Goal: Task Accomplishment & Management: Manage account settings

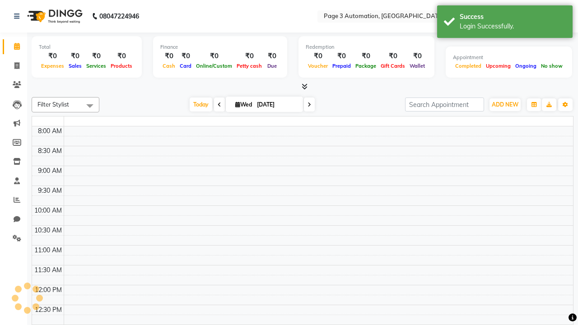
select select "en"
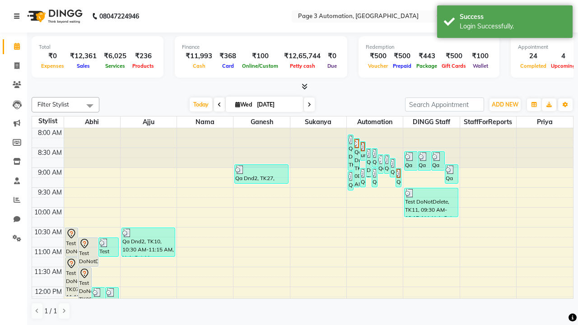
click at [19, 16] on icon at bounding box center [16, 16] width 5 height 6
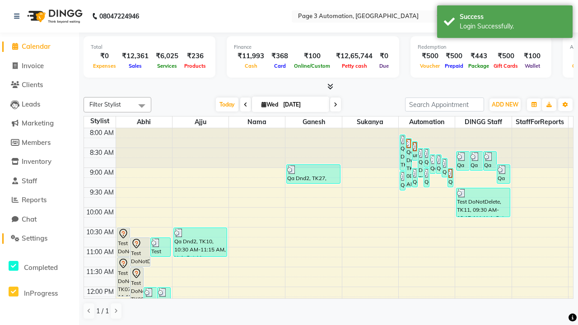
click at [39, 238] on span "Settings" at bounding box center [35, 238] width 26 height 9
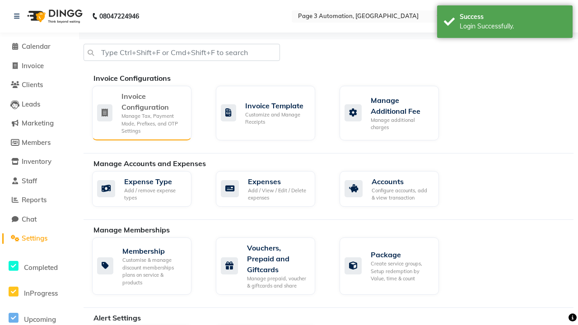
click at [141, 112] on div "Manage Tax, Payment Mode, Prefixes, and OTP Settings" at bounding box center [152, 123] width 63 height 23
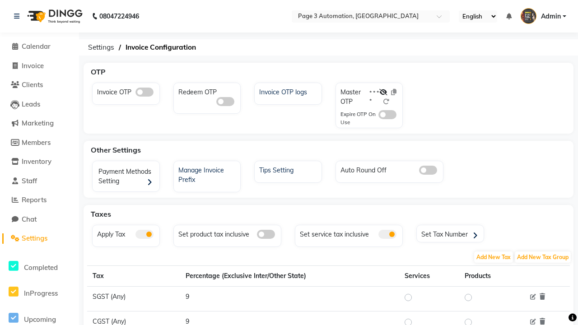
click at [387, 234] on span at bounding box center [387, 234] width 18 height 9
click at [378, 236] on input "checkbox" at bounding box center [378, 236] width 0 height 0
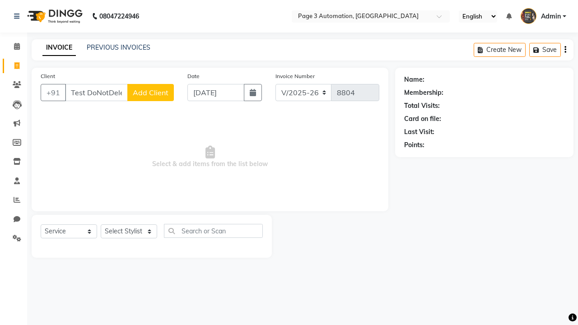
select select "2774"
select select "service"
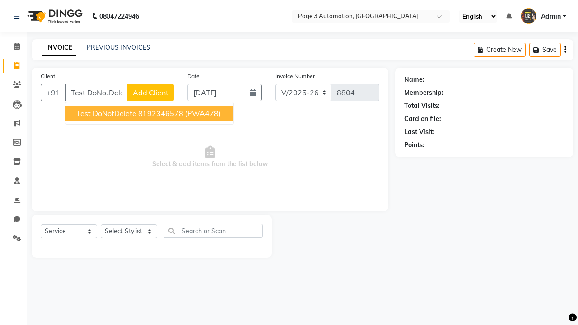
click at [150, 113] on ngb-highlight "8192346578" at bounding box center [160, 113] width 45 height 9
type input "8192346578"
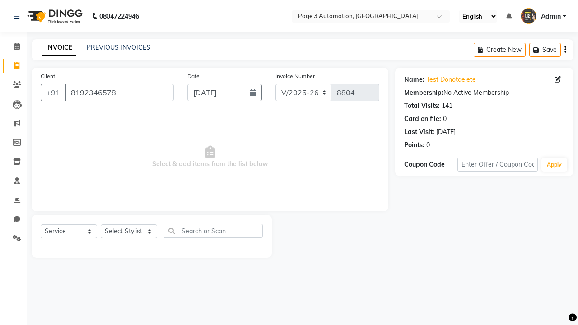
select select "712"
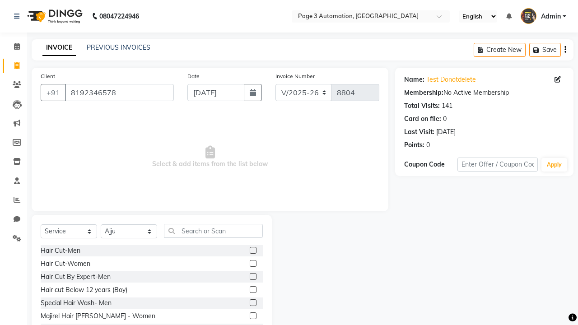
click at [252, 277] on label at bounding box center [253, 276] width 7 height 7
click at [252, 277] on input "checkbox" at bounding box center [253, 277] width 6 height 6
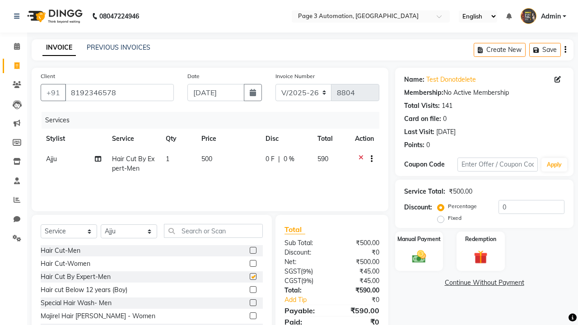
checkbox input "false"
click at [19, 16] on icon at bounding box center [16, 16] width 5 height 6
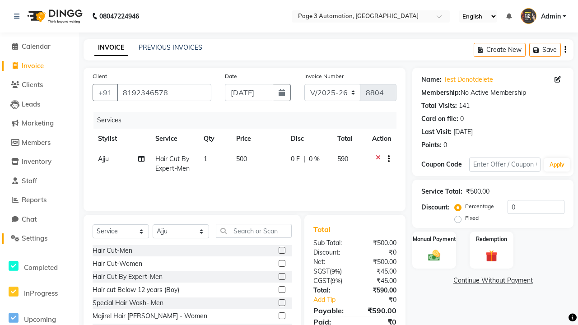
click at [39, 238] on span "Settings" at bounding box center [35, 238] width 26 height 9
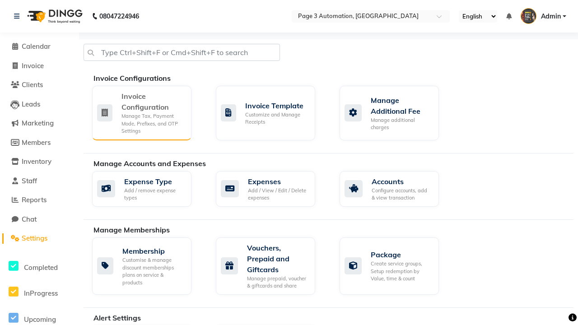
click at [141, 112] on div "Manage Tax, Payment Mode, Prefixes, and OTP Settings" at bounding box center [152, 123] width 63 height 23
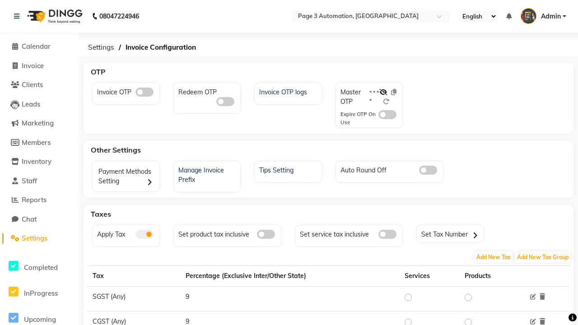
click at [387, 234] on span at bounding box center [387, 234] width 18 height 9
click at [378, 236] on input "checkbox" at bounding box center [378, 236] width 0 height 0
